Goal: Check status: Check status

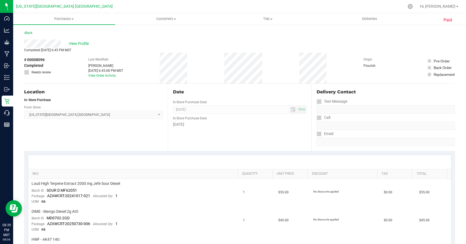
scroll to position [117, 0]
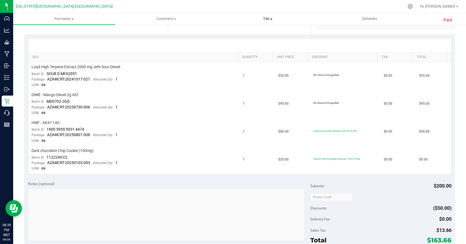
click at [267, 19] on span "Tills" at bounding box center [267, 18] width 101 height 5
click at [263, 34] on li "Manage tills" at bounding box center [268, 33] width 102 height 7
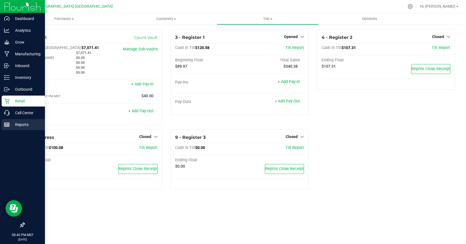
click at [21, 120] on div "Reports" at bounding box center [23, 124] width 43 height 11
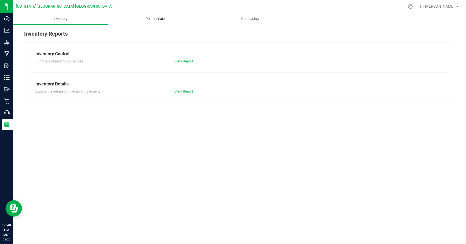
click at [159, 20] on span "Point of Sale" at bounding box center [155, 18] width 34 height 5
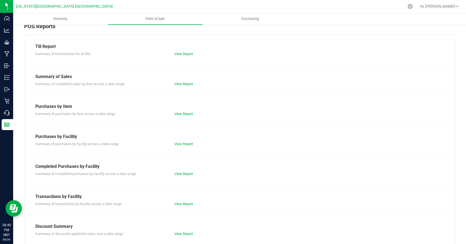
scroll to position [43, 0]
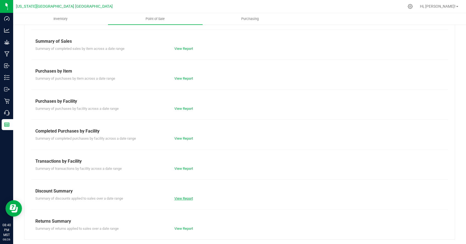
click at [188, 198] on link "View Report" at bounding box center [183, 199] width 19 height 4
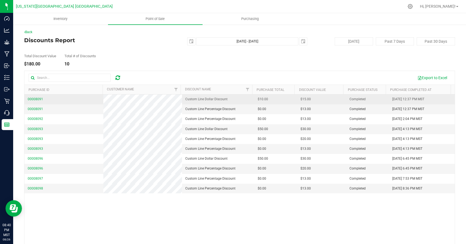
scroll to position [8, 0]
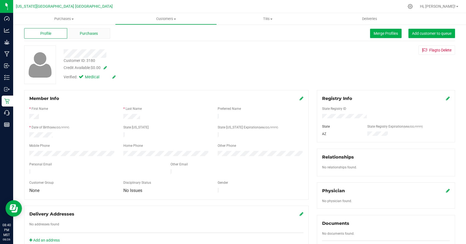
click at [88, 33] on span "Purchases" at bounding box center [89, 34] width 18 height 6
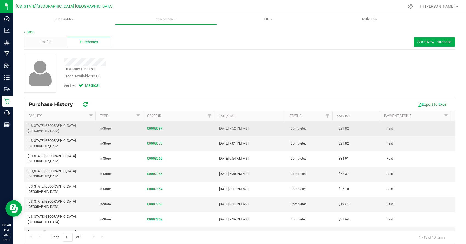
click at [154, 127] on link "00008097" at bounding box center [154, 129] width 15 height 4
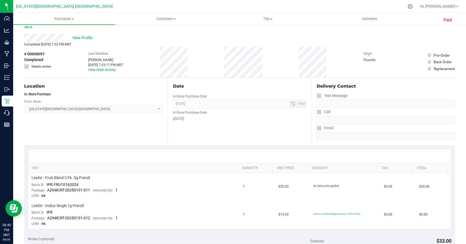
scroll to position [13, 0]
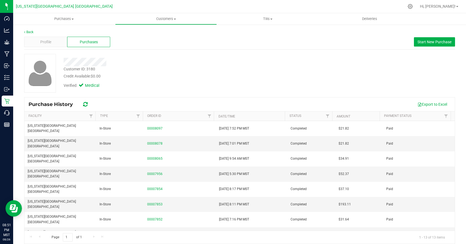
click at [99, 46] on div "Back Profile Purchases Start New Purchase Customer ID: 3180 Credit Available: $…" at bounding box center [239, 137] width 431 height 215
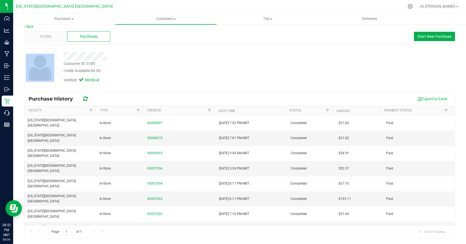
drag, startPoint x: 99, startPoint y: 46, endPoint x: 99, endPoint y: 5, distance: 41.4
click at [109, 50] on div "Back Profile Purchases Start New Purchase Customer ID: 3180 Credit Available: $…" at bounding box center [239, 131] width 431 height 215
